Goal: Navigation & Orientation: Find specific page/section

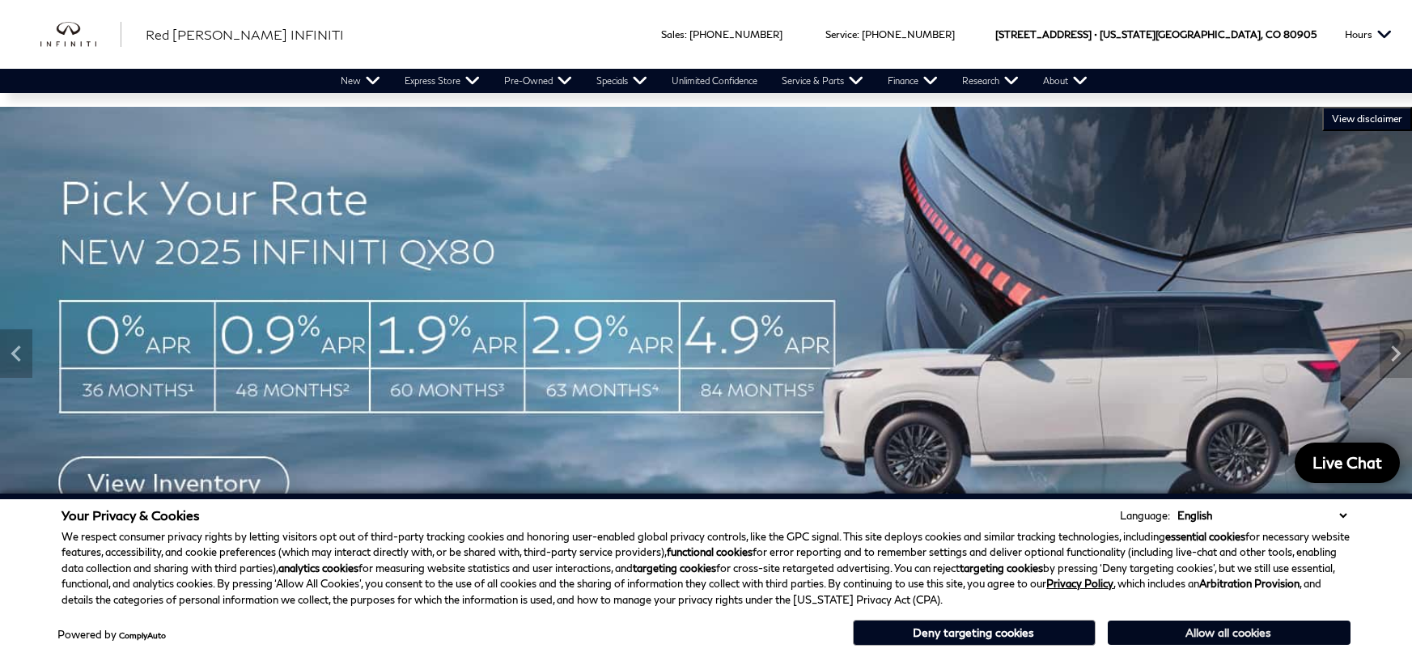
click at [1274, 635] on button "Allow all cookies" at bounding box center [1229, 633] width 243 height 24
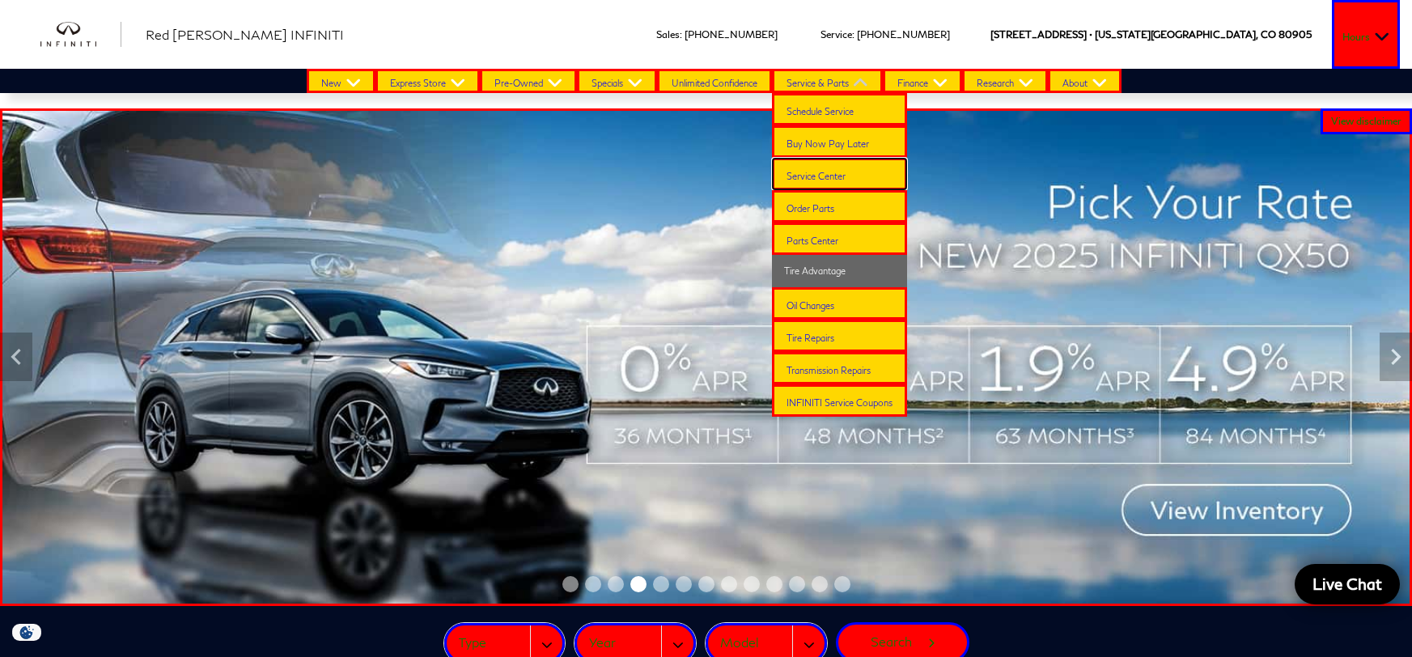
click at [834, 174] on link "Service Center" at bounding box center [839, 174] width 135 height 32
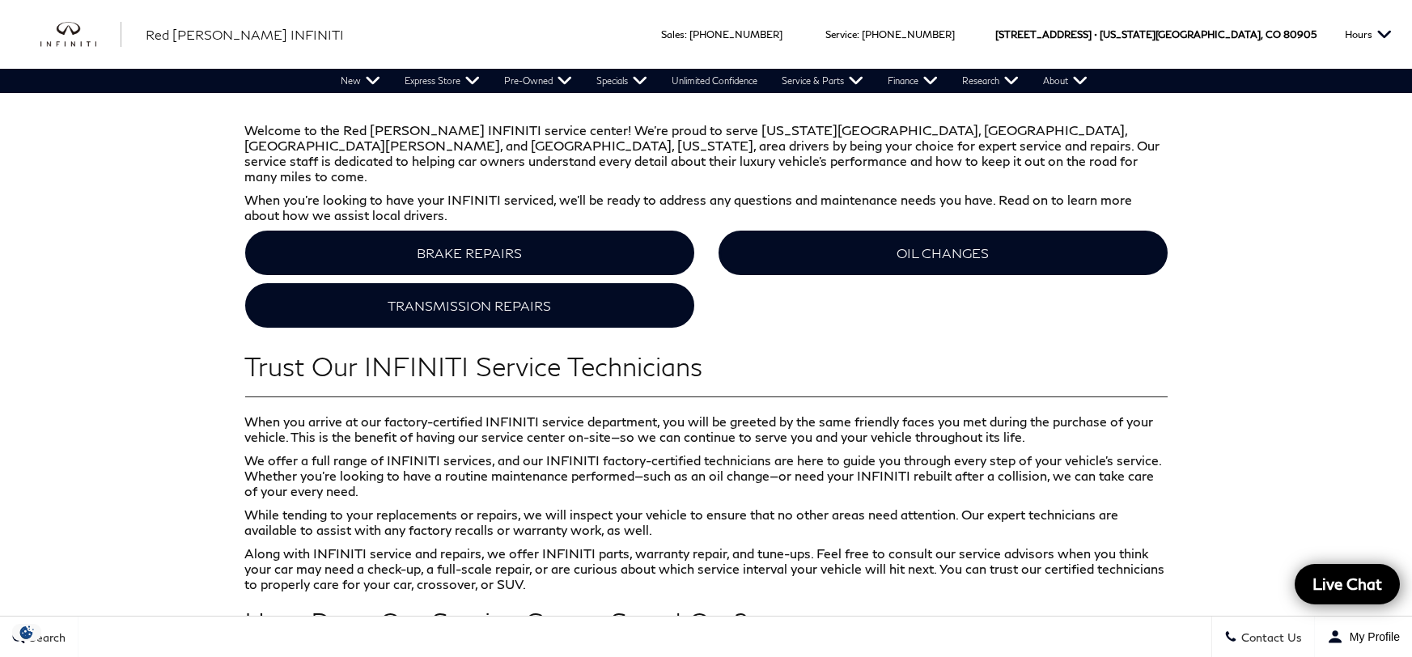
scroll to position [605, 0]
